Goal: Check status: Check status

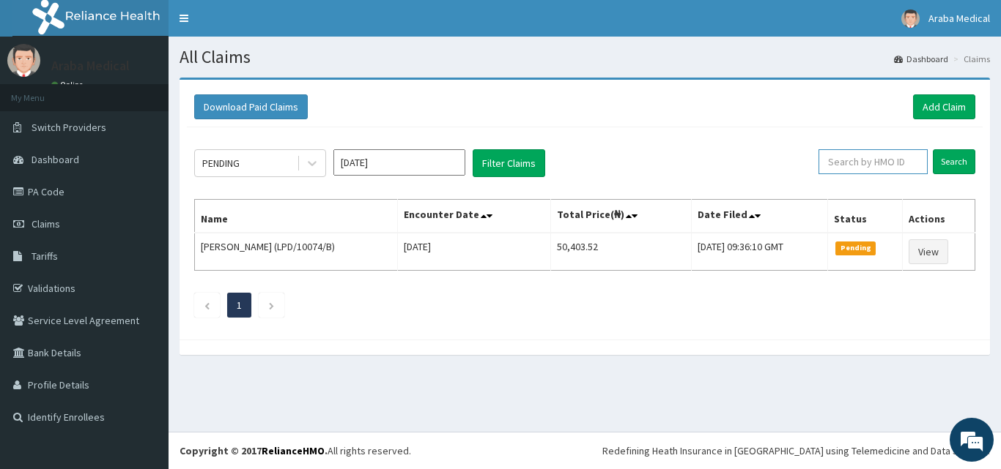
click at [869, 160] on input "text" at bounding box center [872, 161] width 109 height 25
click at [932, 149] on input "Search" at bounding box center [953, 161] width 42 height 25
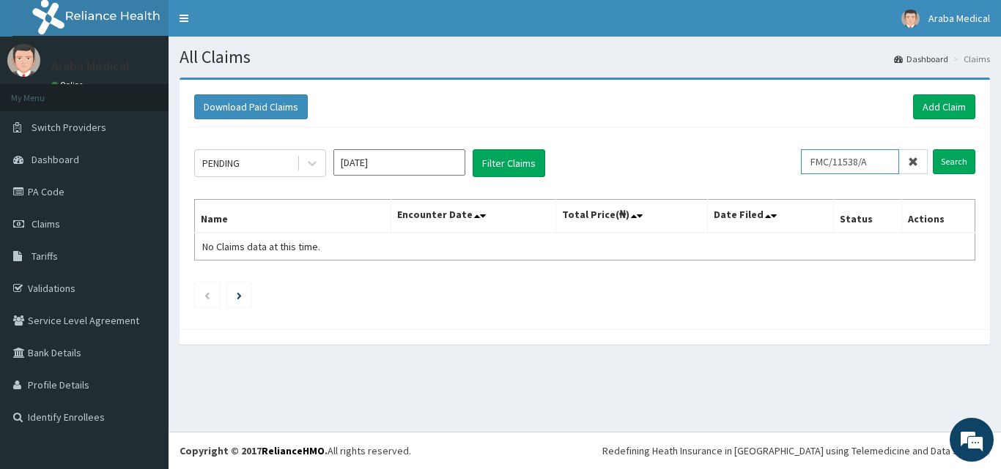
click at [864, 161] on input "FMC/11538/A" at bounding box center [850, 161] width 98 height 25
type input "FMC/11568/A"
click at [932, 149] on input "Search" at bounding box center [953, 161] width 42 height 25
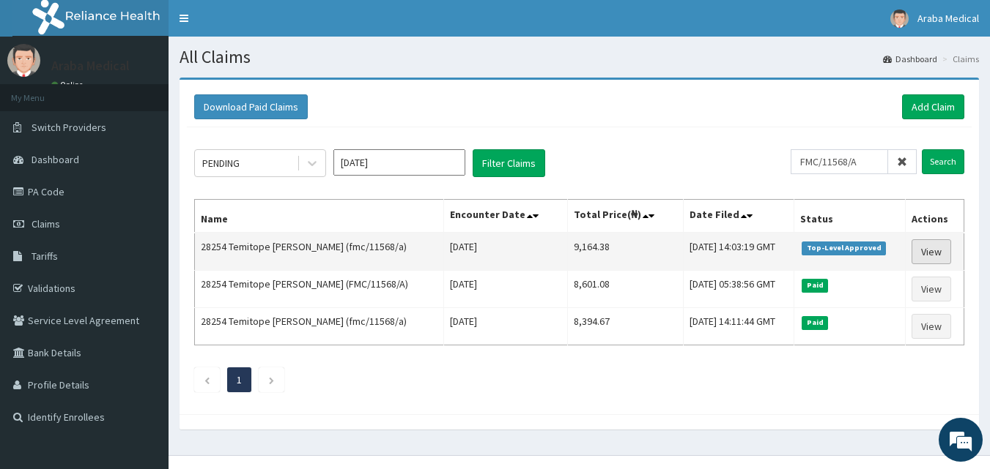
click at [930, 247] on link "View" at bounding box center [931, 252] width 40 height 25
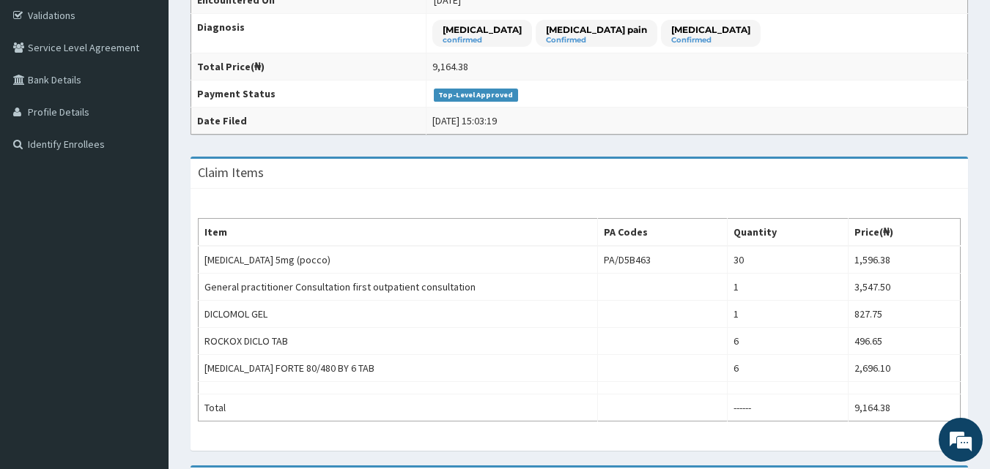
scroll to position [146, 0]
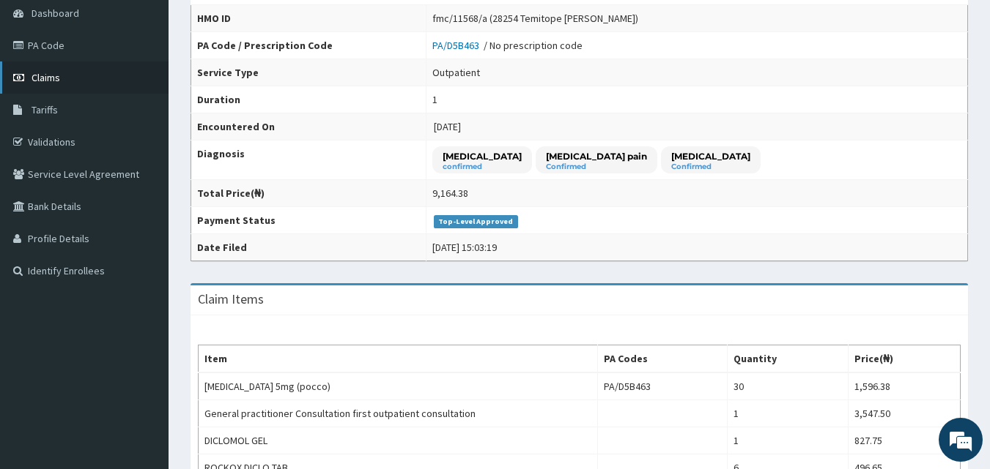
click at [55, 78] on span "Claims" at bounding box center [45, 77] width 29 height 13
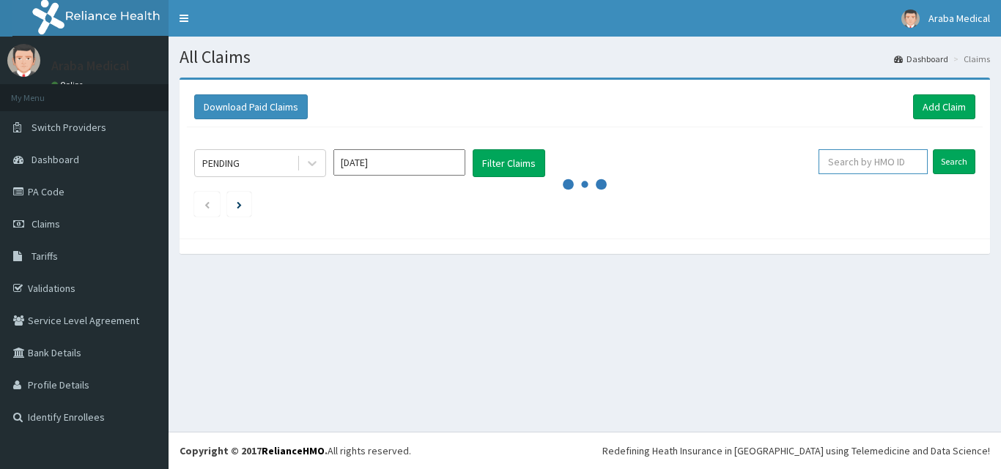
click at [879, 160] on input "text" at bounding box center [872, 161] width 109 height 25
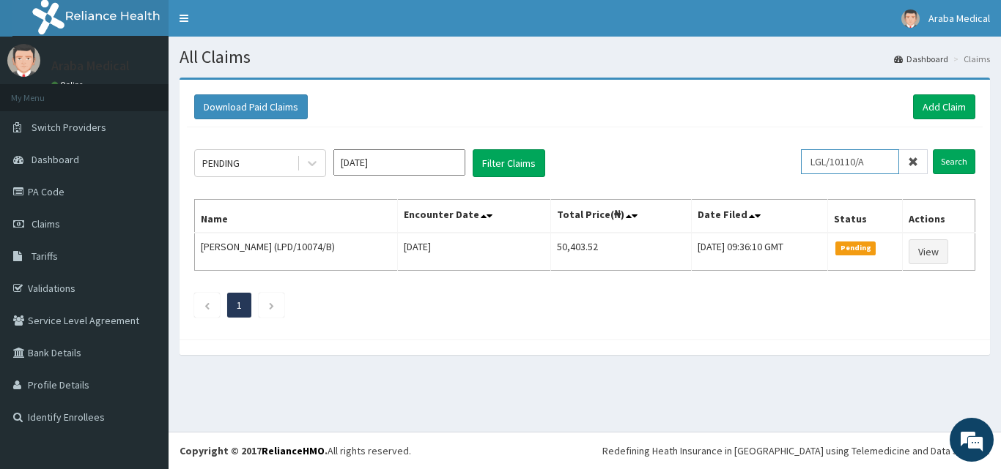
type input "LGL/10110/A"
click at [932, 149] on input "Search" at bounding box center [953, 161] width 42 height 25
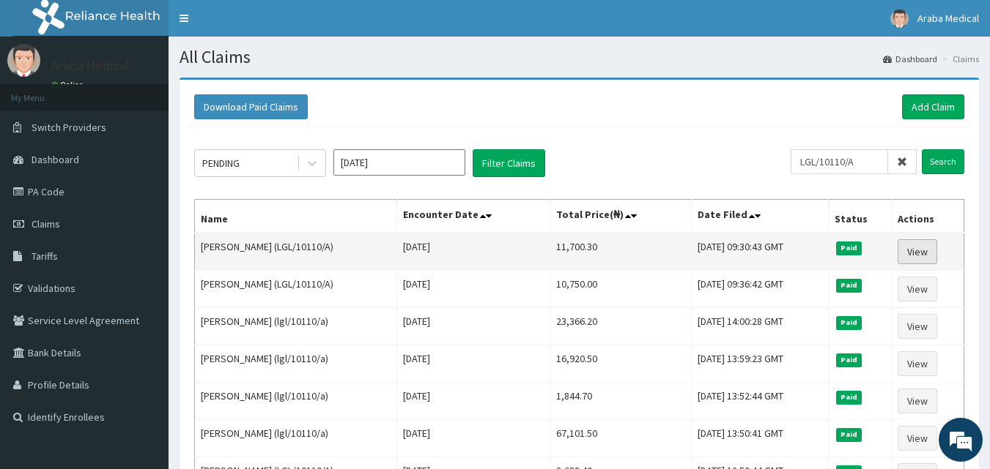
click at [921, 253] on link "View" at bounding box center [917, 252] width 40 height 25
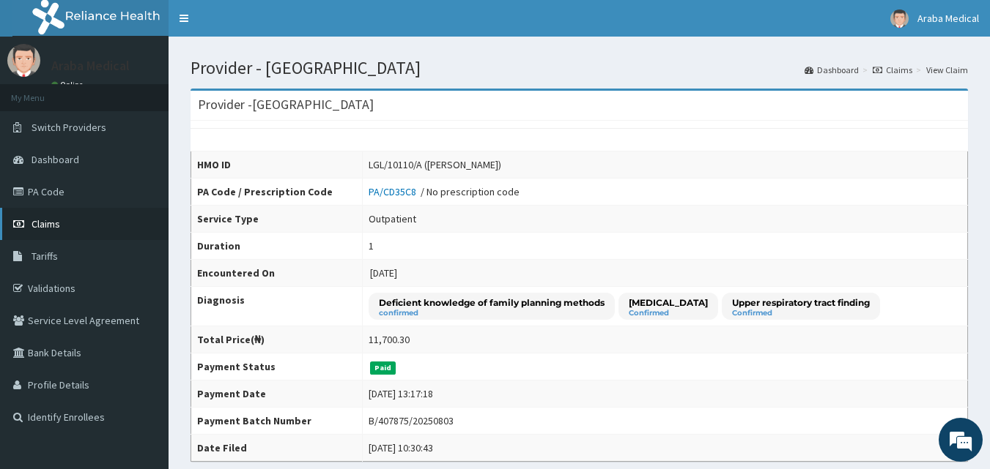
click at [74, 218] on link "Claims" at bounding box center [84, 224] width 168 height 32
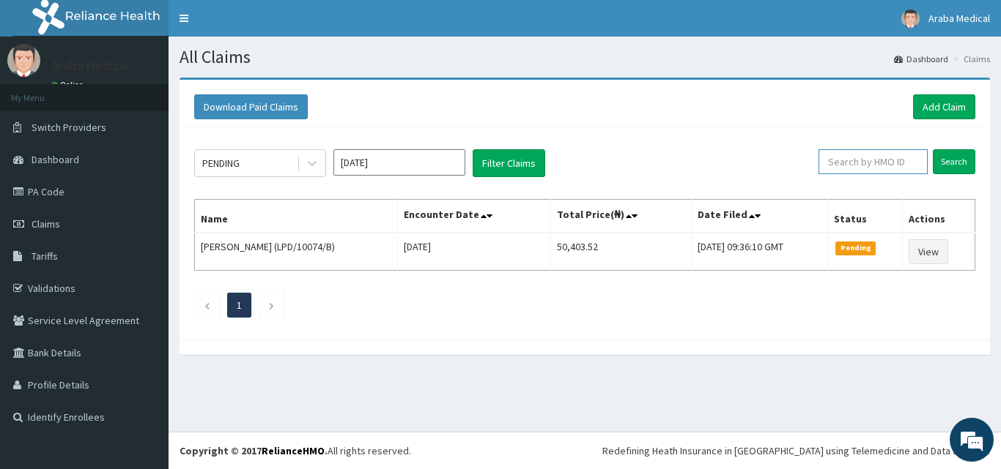
click at [863, 153] on input "text" at bounding box center [872, 161] width 109 height 25
click at [932, 149] on input "Search" at bounding box center [953, 161] width 42 height 25
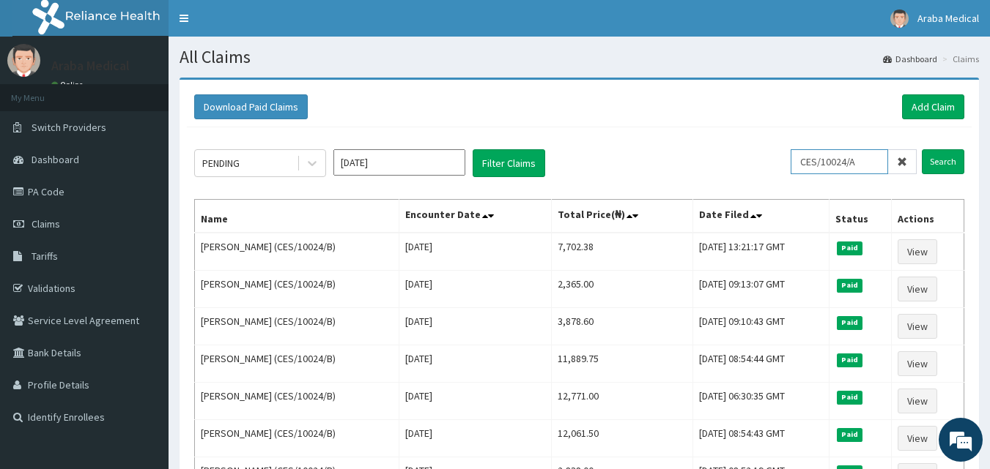
type input "CES/10024/A"
click at [921, 149] on input "Search" at bounding box center [942, 161] width 42 height 25
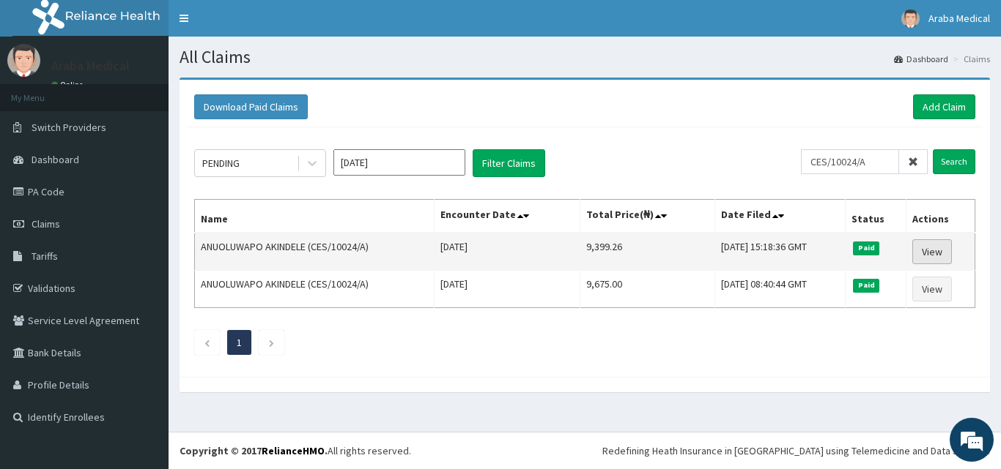
click at [943, 252] on link "View" at bounding box center [932, 252] width 40 height 25
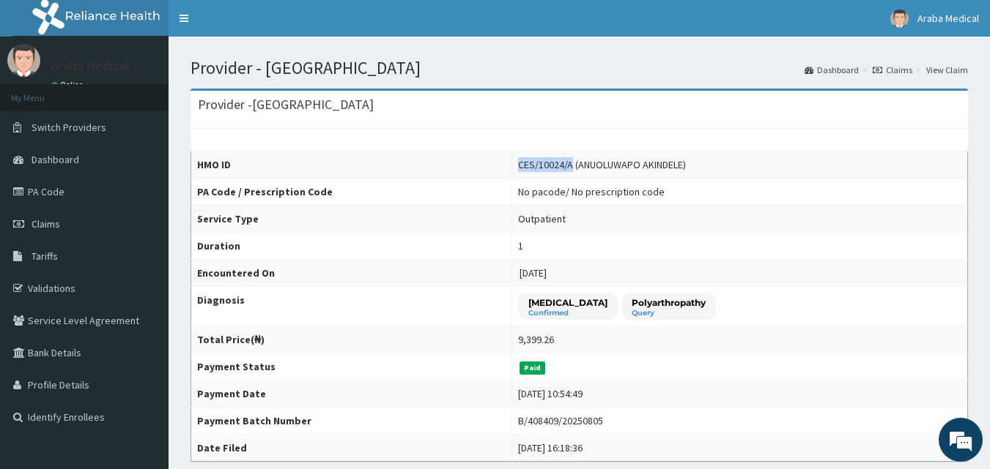
drag, startPoint x: 495, startPoint y: 165, endPoint x: 549, endPoint y: 166, distance: 53.5
click at [549, 166] on div "CES/10024/A (ANUOLUWAPO AKINDELE)" at bounding box center [602, 164] width 168 height 15
copy div "CES/10024/A"
click at [72, 220] on link "Claims" at bounding box center [84, 224] width 168 height 32
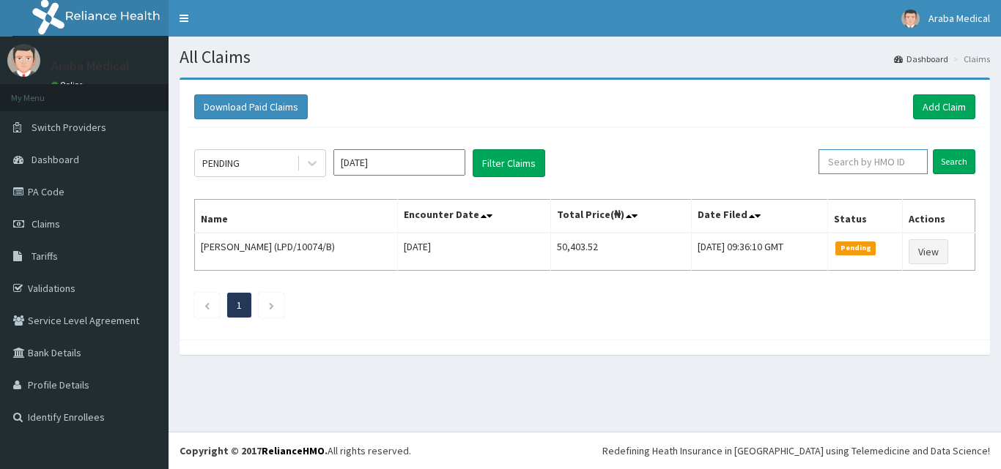
click at [869, 174] on input "text" at bounding box center [872, 161] width 109 height 25
paste input "CES/10024/A"
click at [951, 167] on input "Search" at bounding box center [953, 161] width 42 height 25
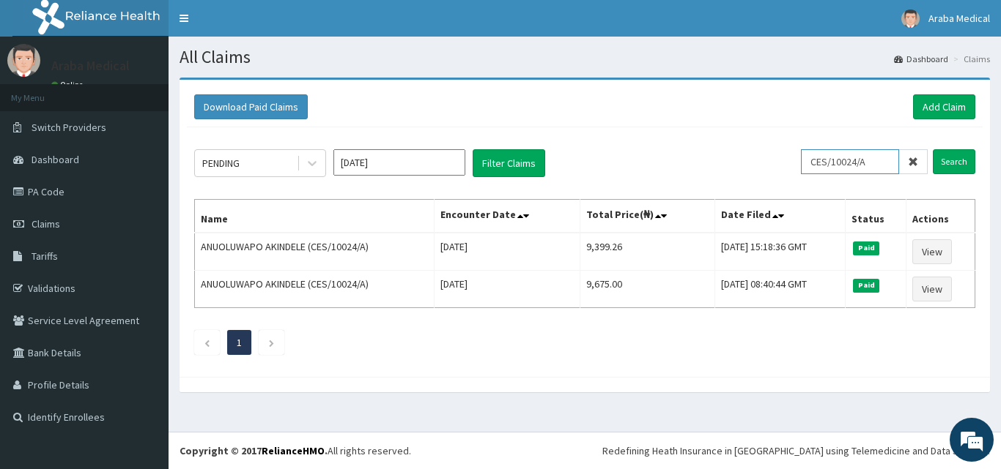
drag, startPoint x: 877, startPoint y: 161, endPoint x: 773, endPoint y: 168, distance: 103.5
click at [773, 168] on div "PENDING Aug 2025 Filter Claims CES/10024/A Search" at bounding box center [584, 163] width 781 height 28
type input "OKB/10668/A"
click at [932, 149] on input "Search" at bounding box center [953, 161] width 42 height 25
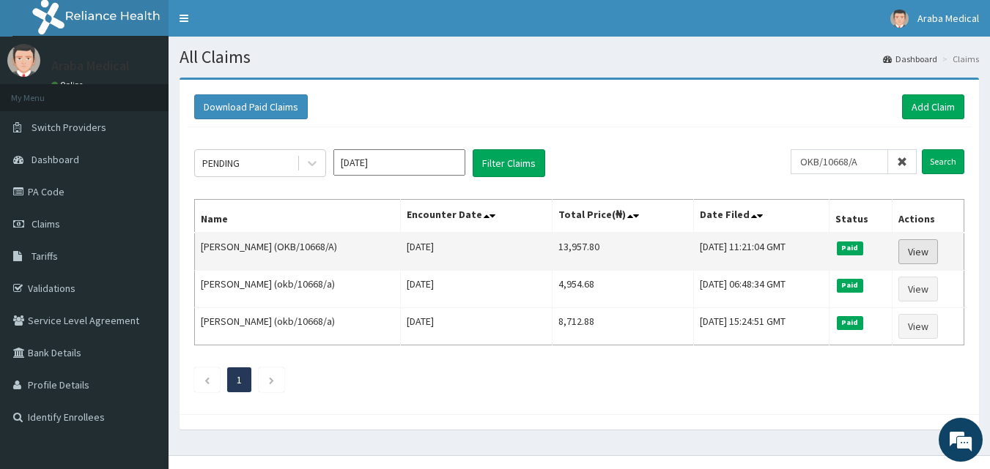
click at [929, 250] on link "View" at bounding box center [918, 252] width 40 height 25
